Goal: Task Accomplishment & Management: Complete application form

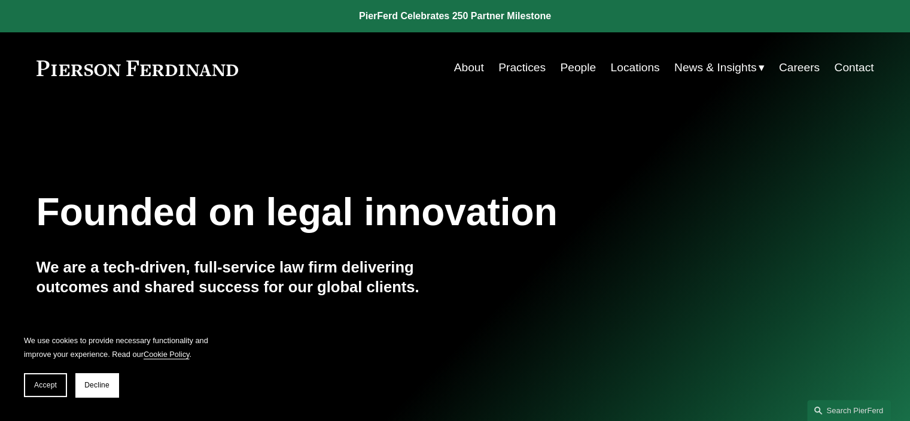
click at [810, 66] on link "Careers" at bounding box center [799, 67] width 41 height 23
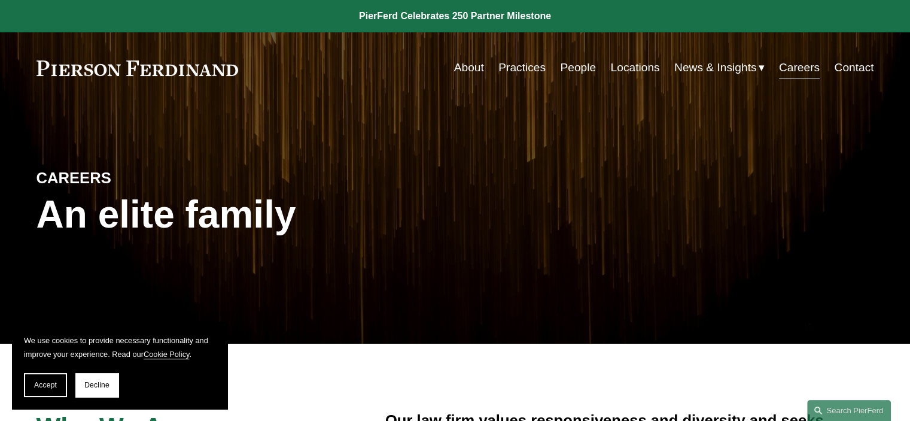
click at [619, 68] on link "Locations" at bounding box center [634, 67] width 49 height 23
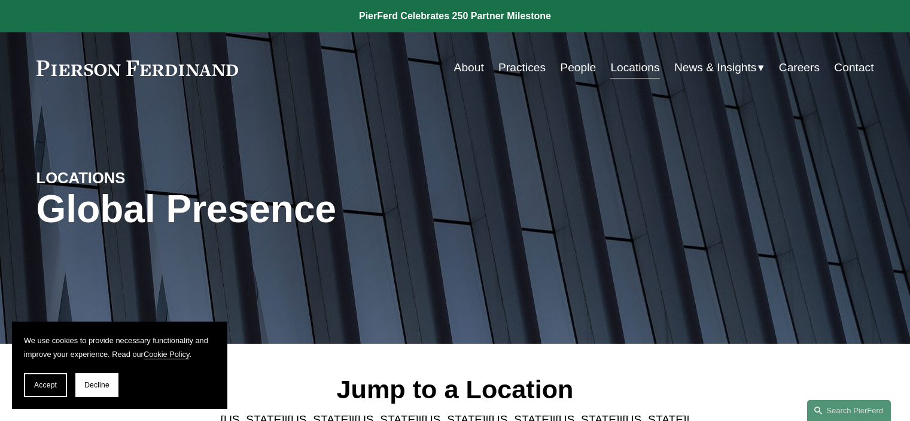
scroll to position [179, 0]
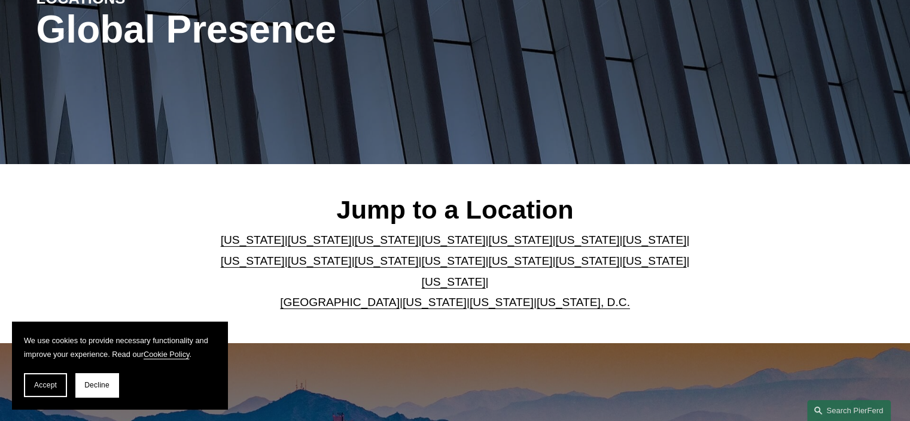
click at [622, 267] on link "Pennsylvania" at bounding box center [654, 260] width 64 height 13
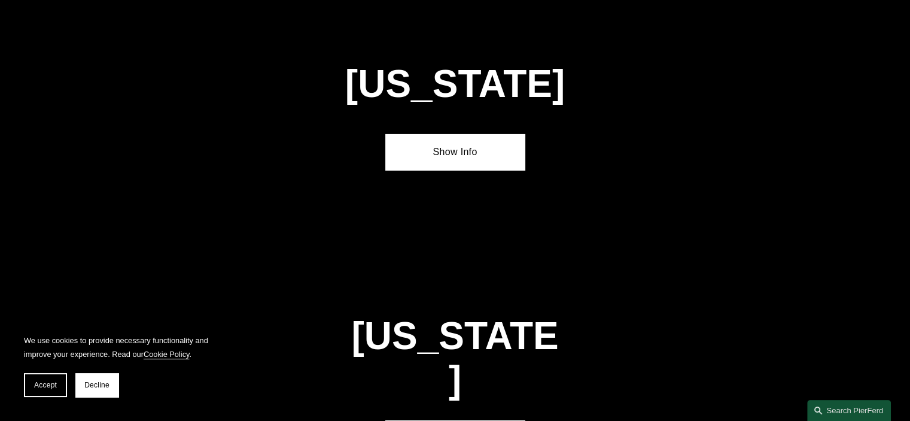
scroll to position [3790, 0]
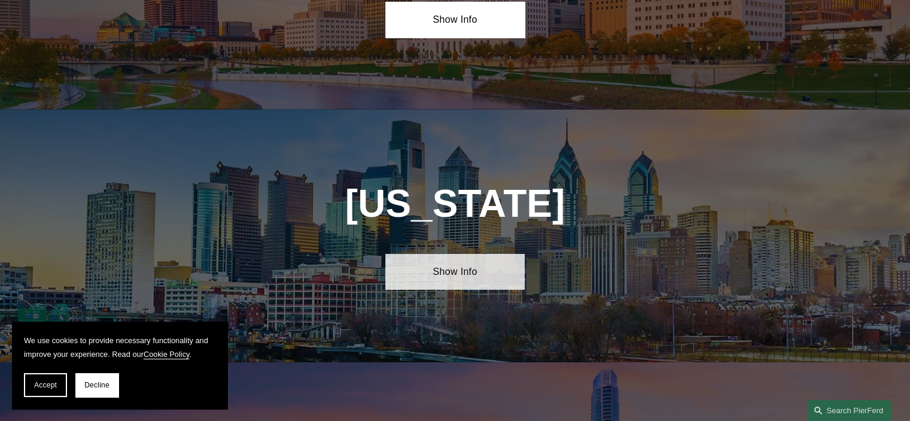
click at [474, 254] on link "Show Info" at bounding box center [454, 272] width 139 height 36
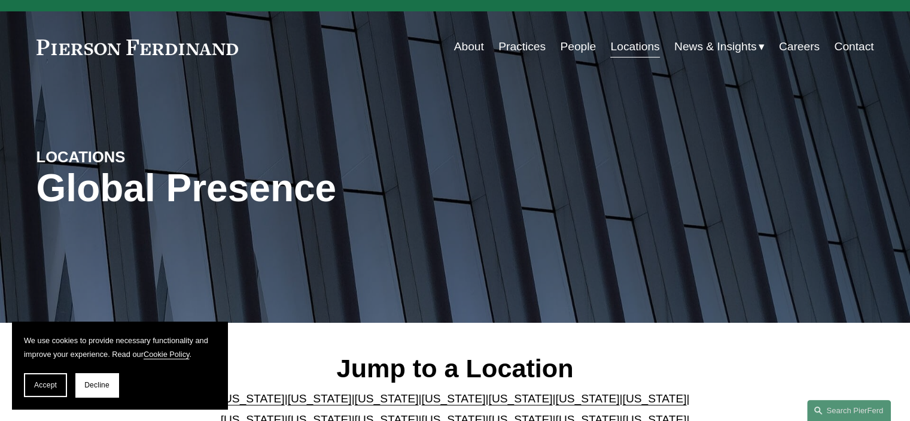
scroll to position [0, 0]
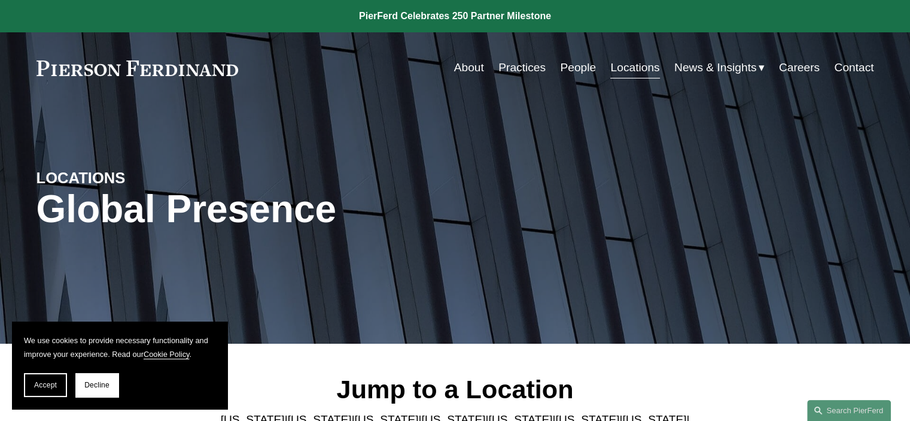
click at [754, 66] on link "News & Insights" at bounding box center [719, 67] width 90 height 23
click at [797, 65] on link "Careers" at bounding box center [799, 67] width 41 height 23
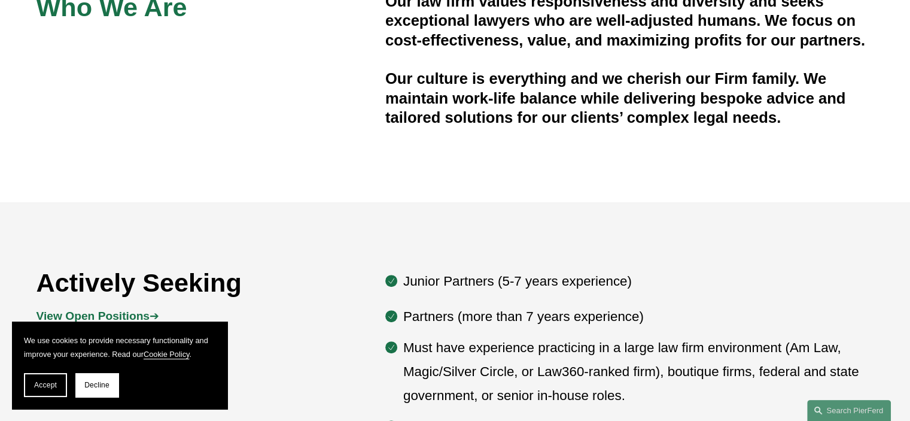
scroll to position [658, 0]
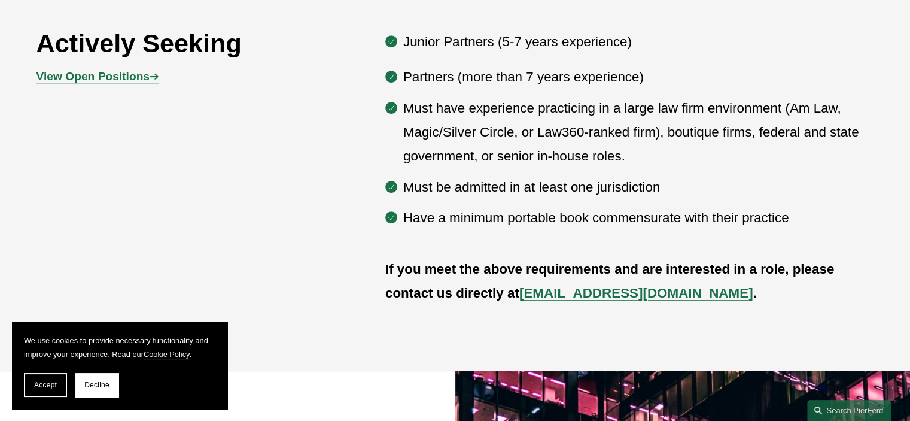
click at [136, 78] on strong "View Open Positions" at bounding box center [92, 76] width 113 height 13
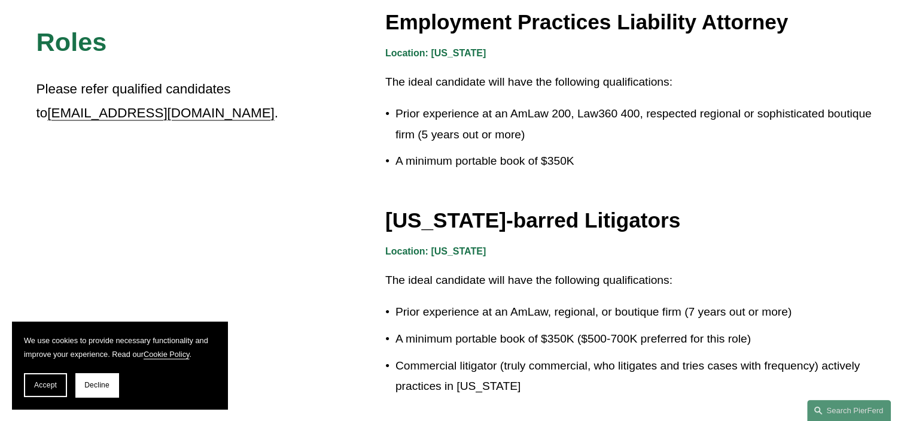
scroll to position [1834, 0]
